Goal: Task Accomplishment & Management: Manage account settings

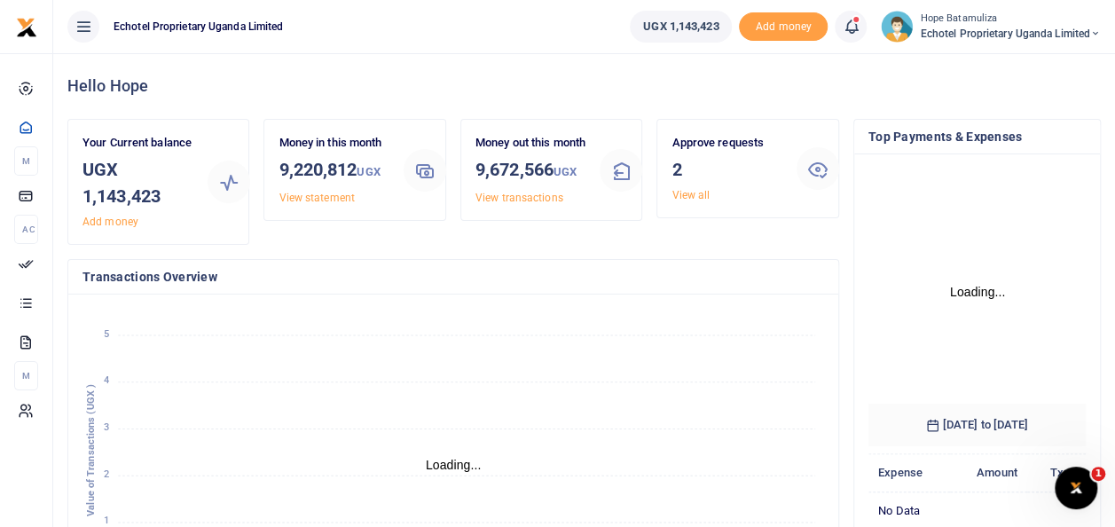
scroll to position [14, 14]
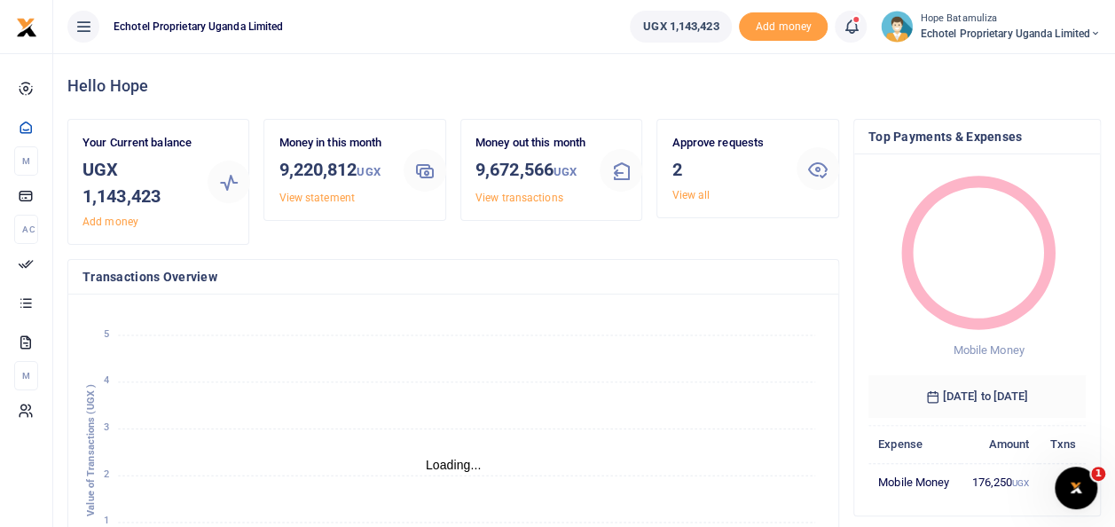
scroll to position [14, 14]
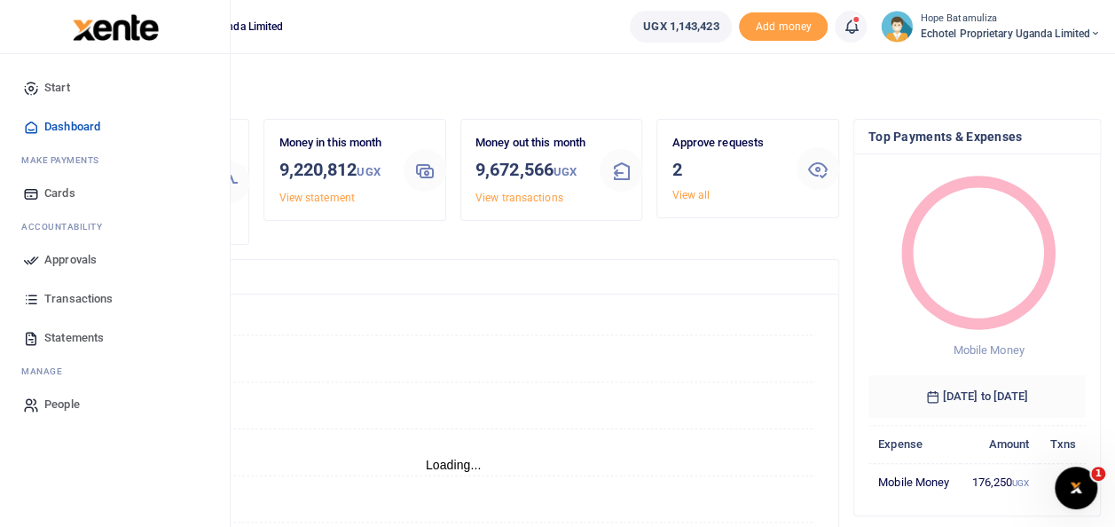
click at [73, 255] on span "Approvals" at bounding box center [70, 260] width 52 height 18
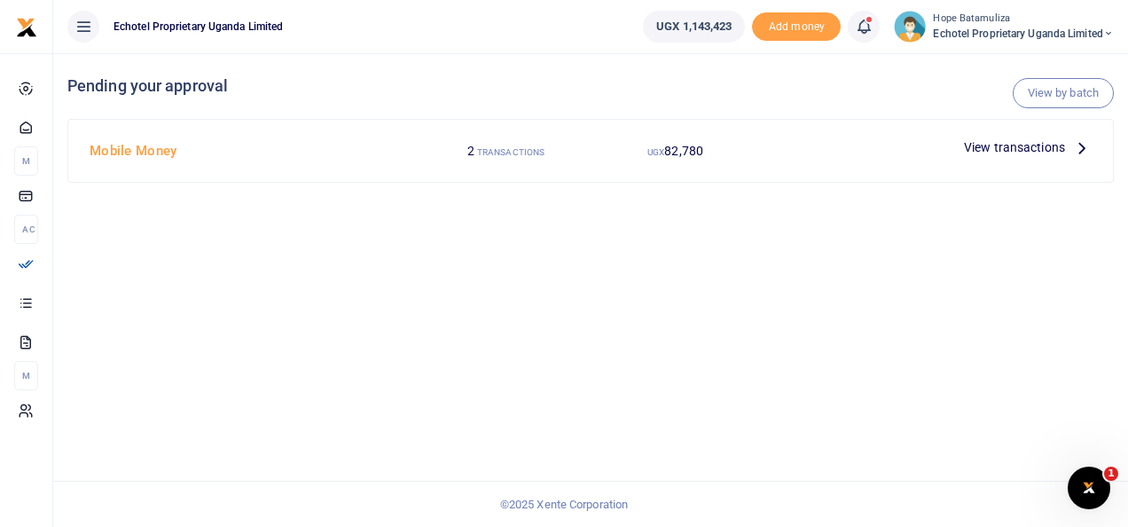
click at [1081, 145] on icon at bounding box center [1083, 148] width 20 height 20
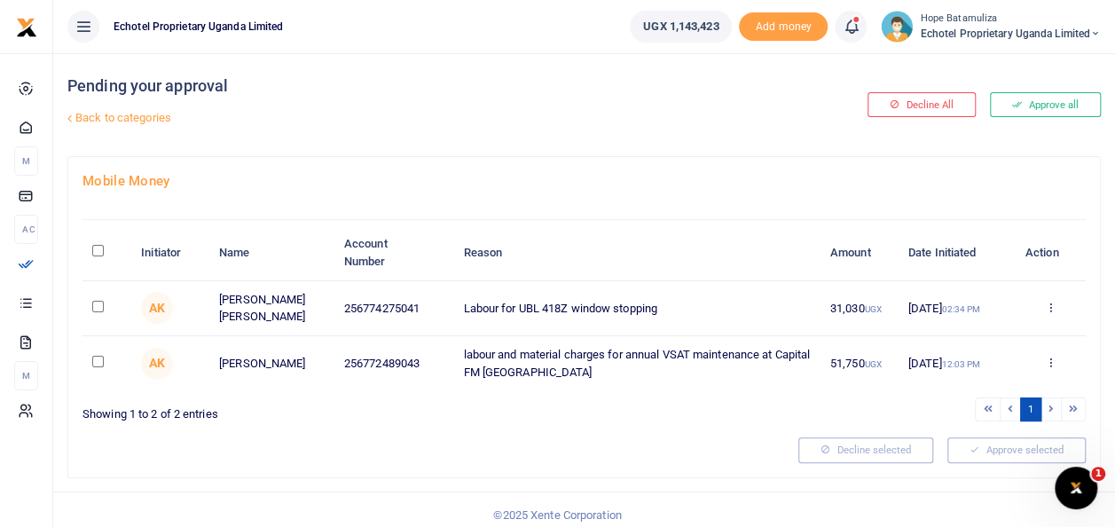
click at [97, 305] on input "checkbox" at bounding box center [98, 307] width 12 height 12
checkbox input "true"
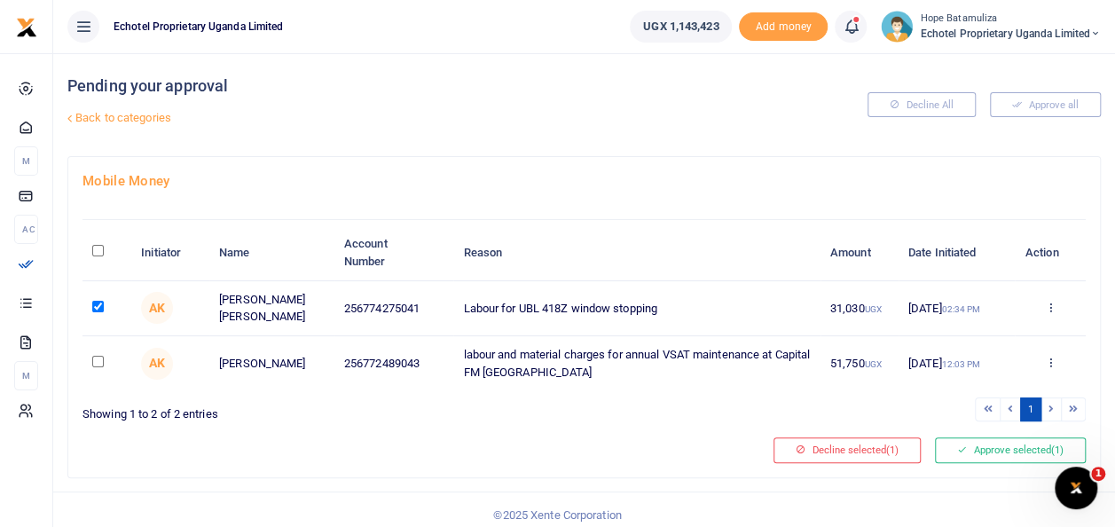
click at [95, 363] on input "checkbox" at bounding box center [98, 362] width 12 height 12
checkbox input "true"
click at [979, 440] on button "Approve selected (2)" at bounding box center [1010, 449] width 151 height 25
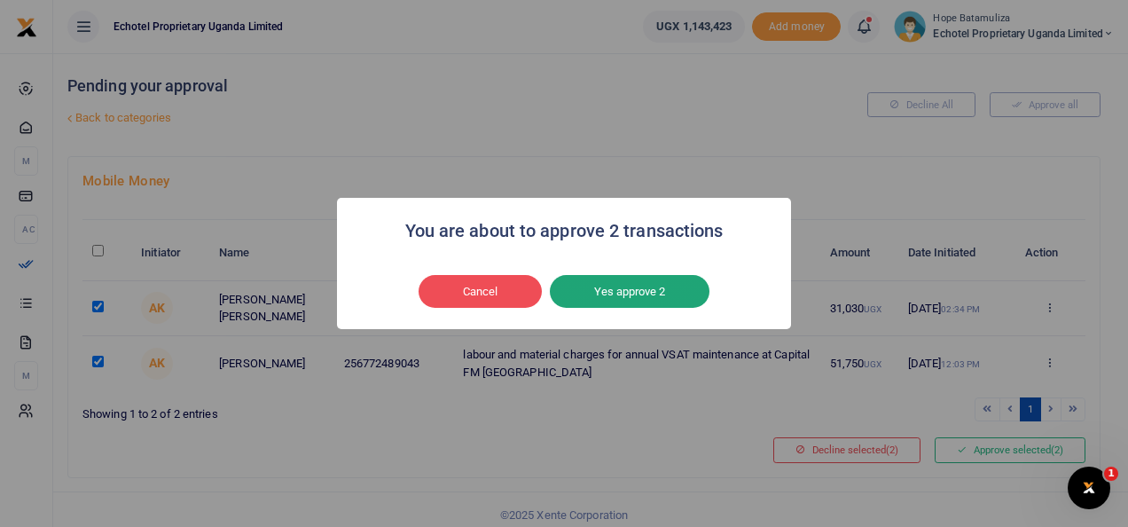
click at [630, 287] on button "Yes approve 2" at bounding box center [630, 292] width 160 height 34
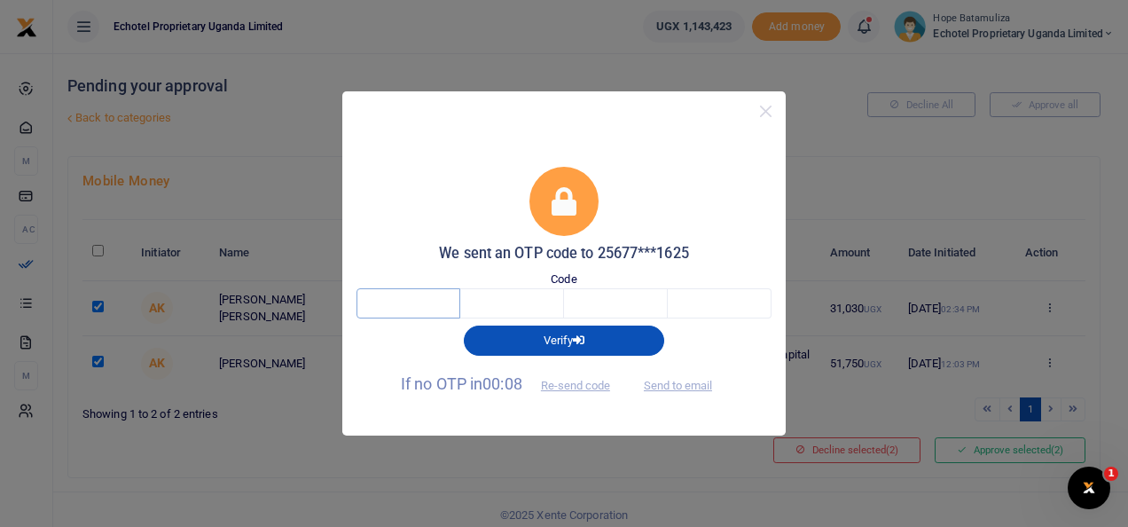
click at [456, 309] on input "text" at bounding box center [409, 303] width 104 height 30
type input "2"
type input "3"
type input "2"
